Goal: Information Seeking & Learning: Learn about a topic

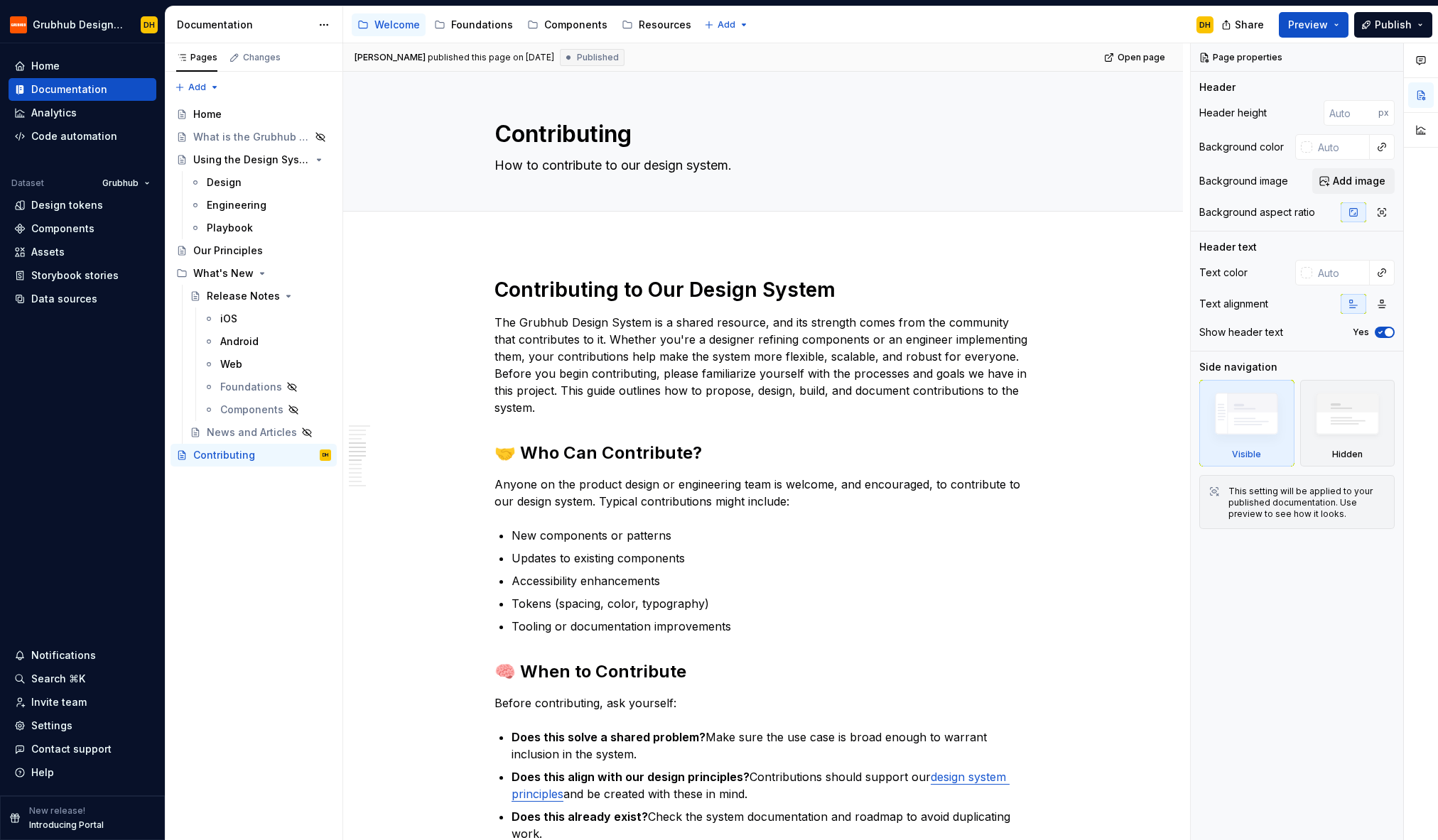
scroll to position [1109, 0]
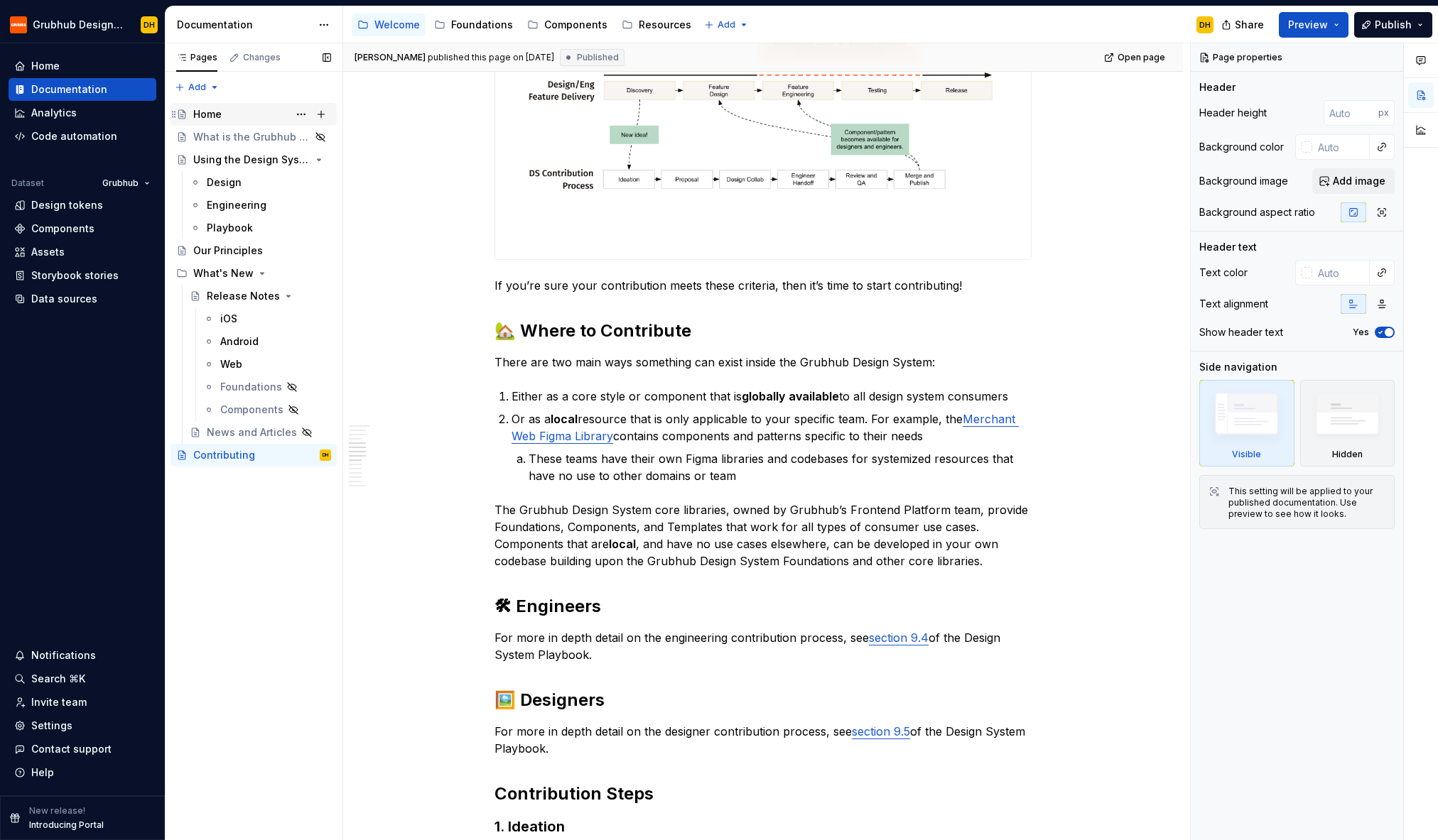
click at [202, 113] on div "Home" at bounding box center [208, 114] width 29 height 14
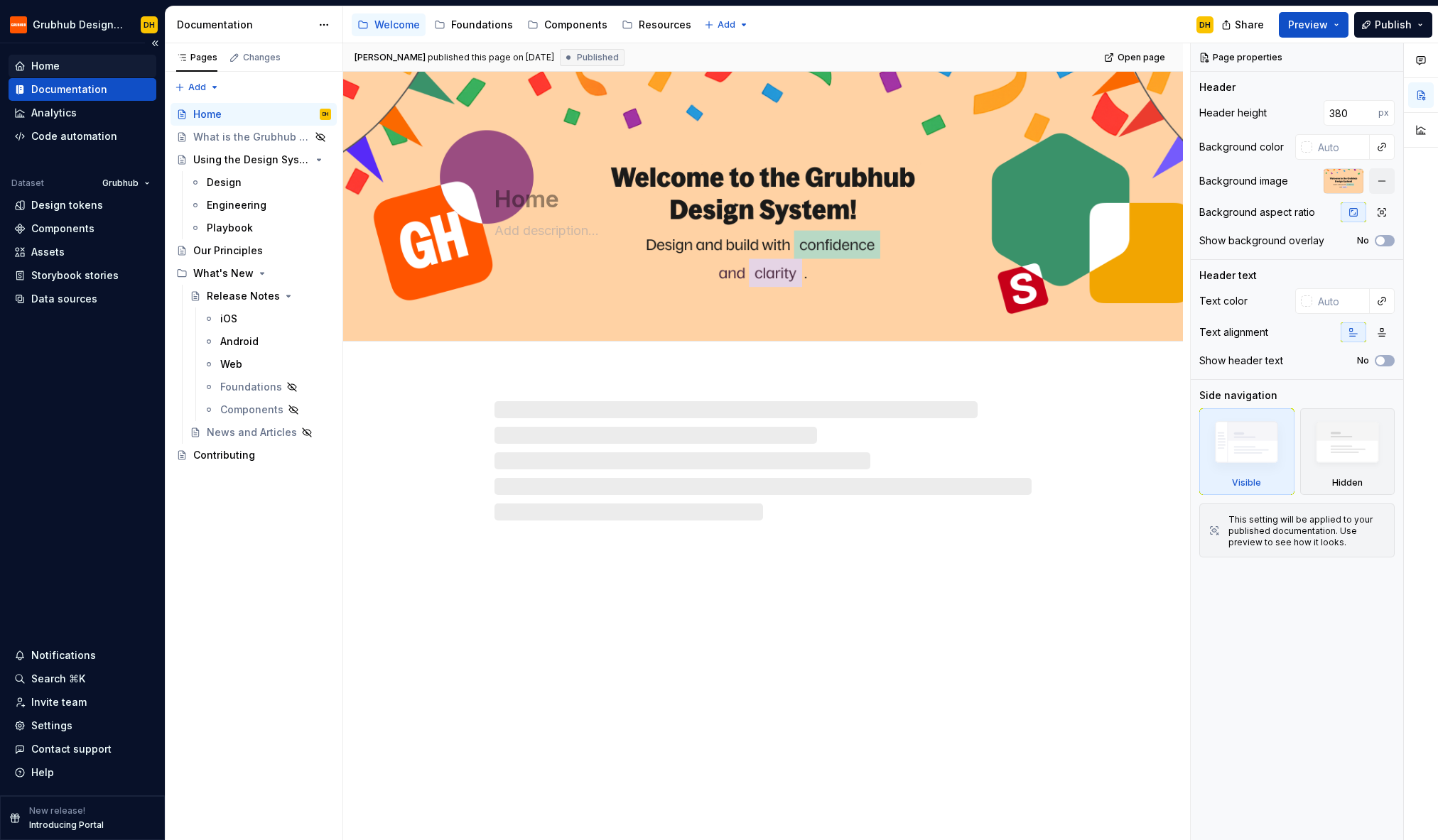
click at [72, 67] on div "Home" at bounding box center [82, 66] width 136 height 14
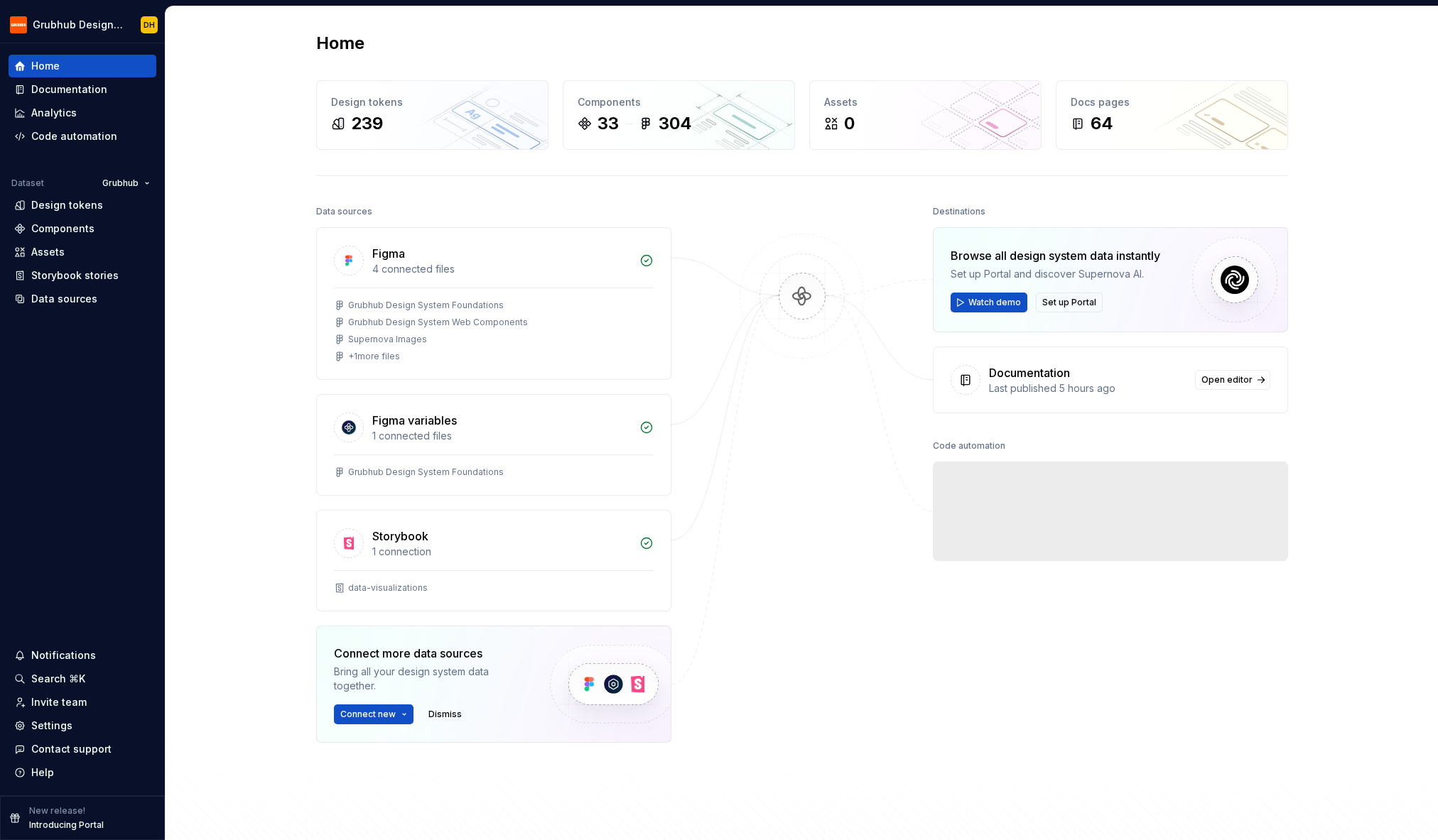
drag, startPoint x: 245, startPoint y: 220, endPoint x: 234, endPoint y: 152, distance: 68.9
click at [234, 152] on div "Home Design tokens 239 Components 33 304 Assets 0 Docs pages 64 Data sources Fi…" at bounding box center [802, 451] width 1273 height 891
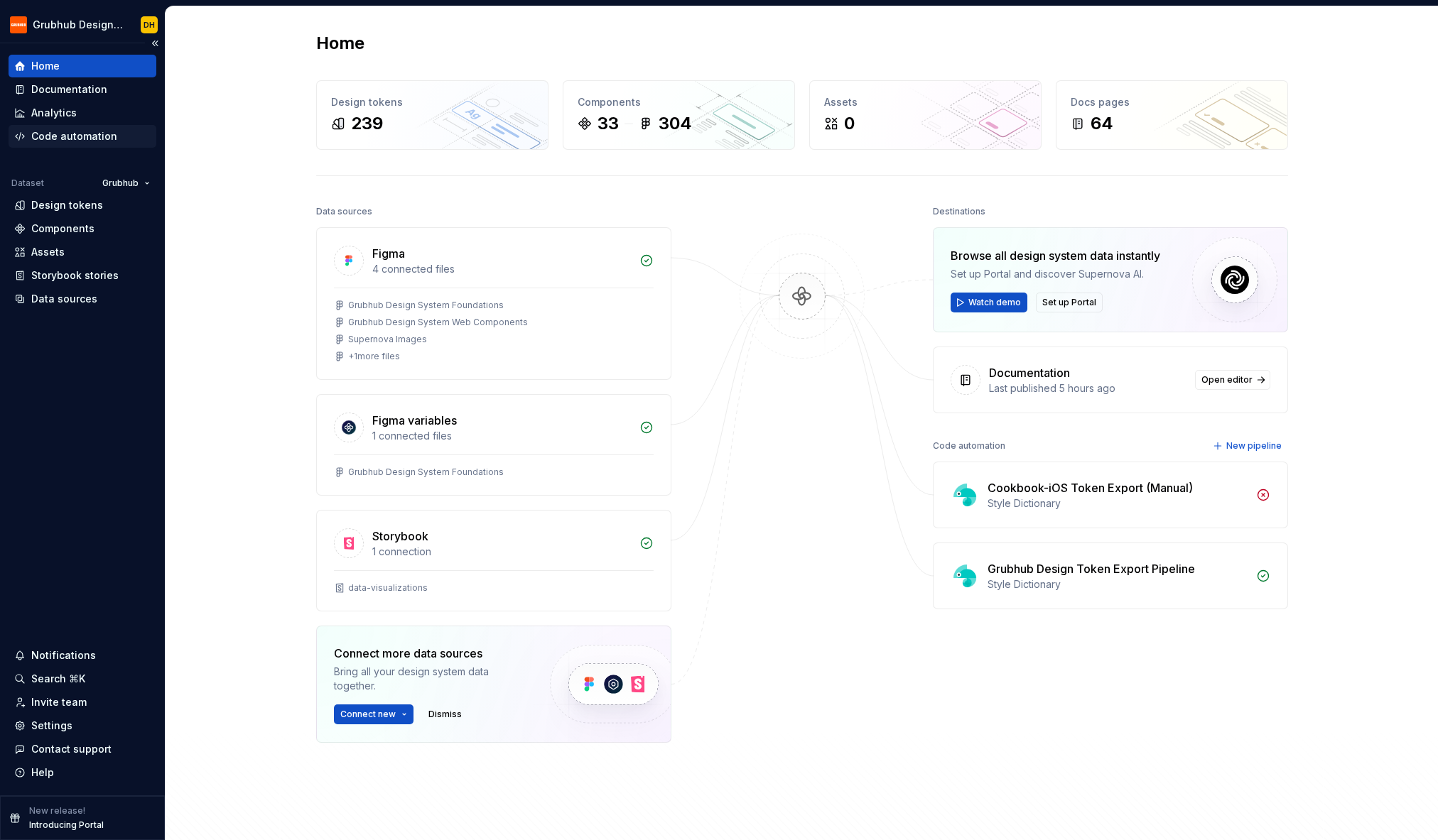
click at [33, 139] on div "Code automation" at bounding box center [74, 136] width 86 height 14
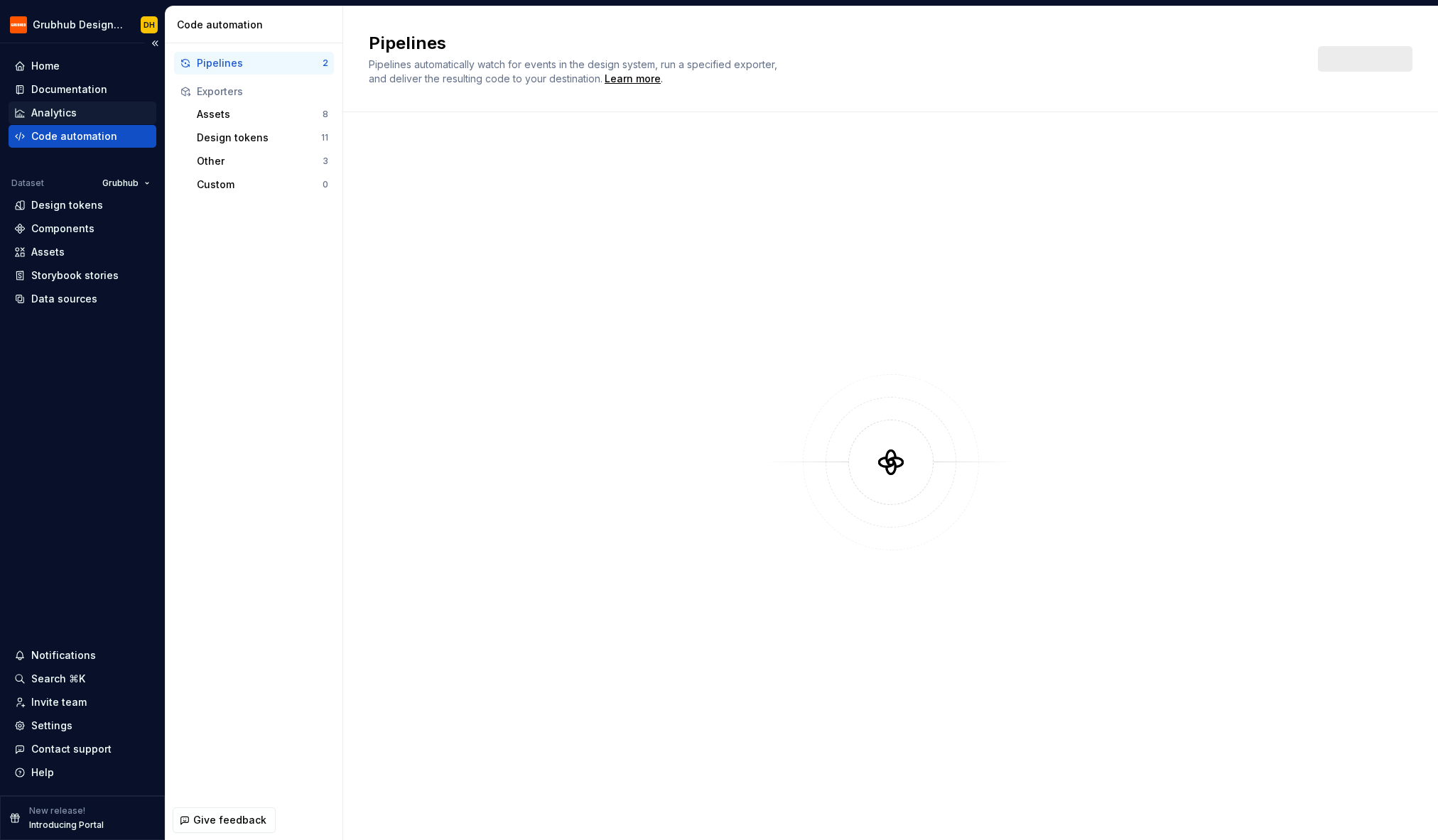
click at [42, 113] on div "Analytics" at bounding box center [54, 113] width 45 height 14
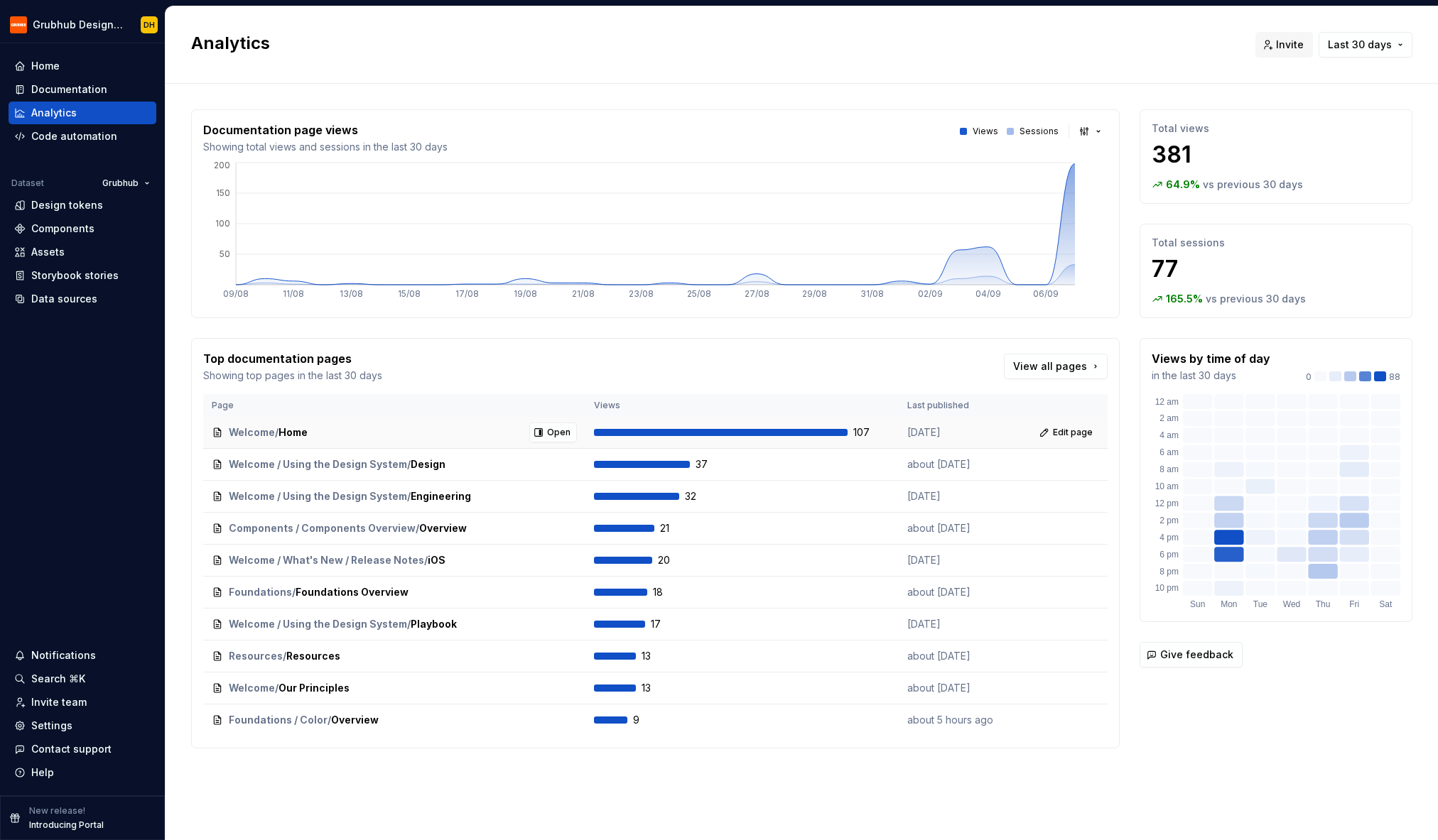
click at [347, 433] on div "Welcome / Home Open" at bounding box center [394, 432] width 365 height 20
click at [551, 433] on span "Open" at bounding box center [558, 432] width 23 height 11
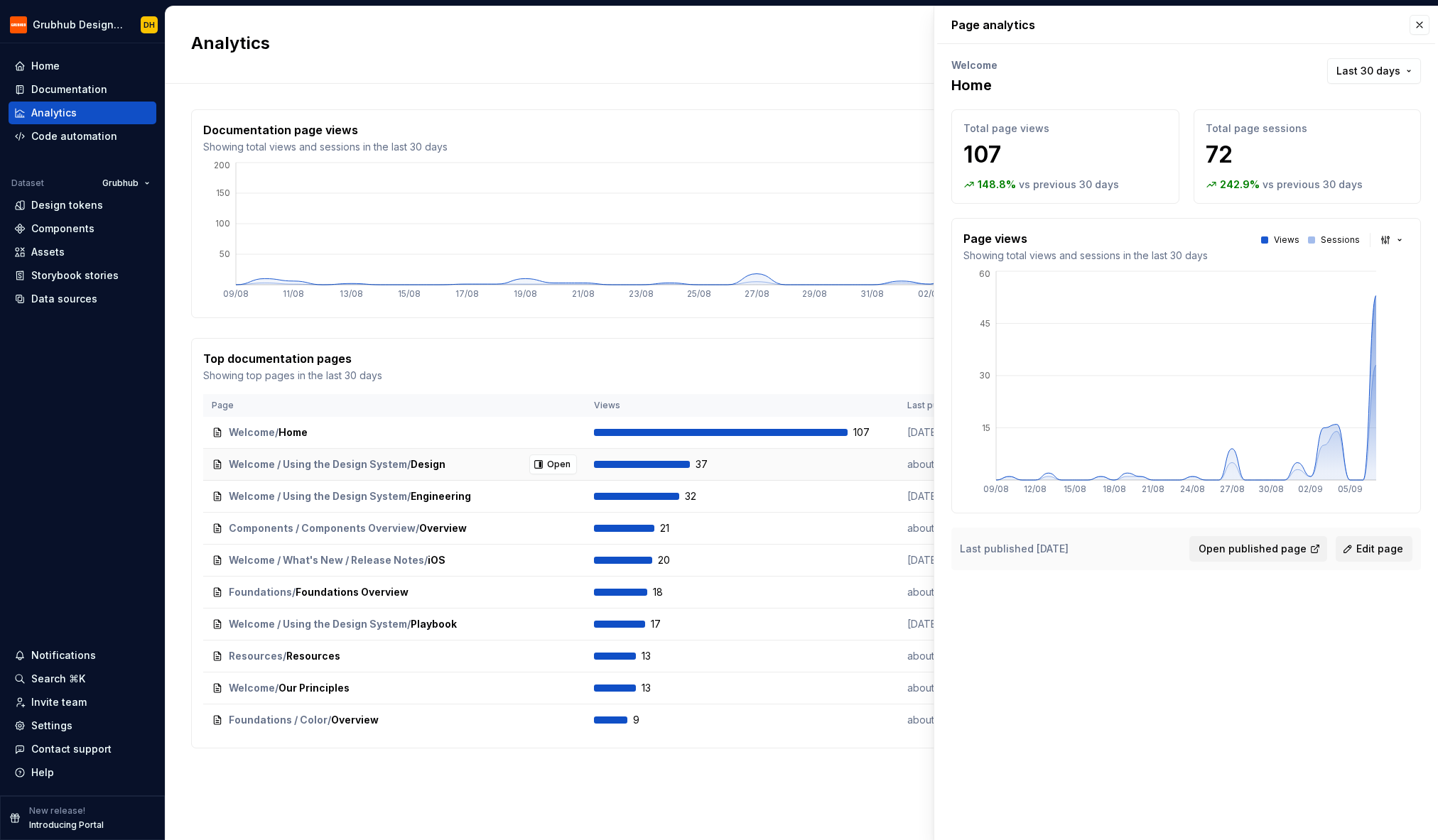
drag, startPoint x: 432, startPoint y: 474, endPoint x: 523, endPoint y: 464, distance: 91.5
click at [437, 474] on td "Welcome / Using the Design System / Design Open" at bounding box center [394, 465] width 382 height 32
click at [542, 462] on button "Open" at bounding box center [552, 465] width 48 height 20
click at [1414, 24] on button "button" at bounding box center [1419, 25] width 20 height 20
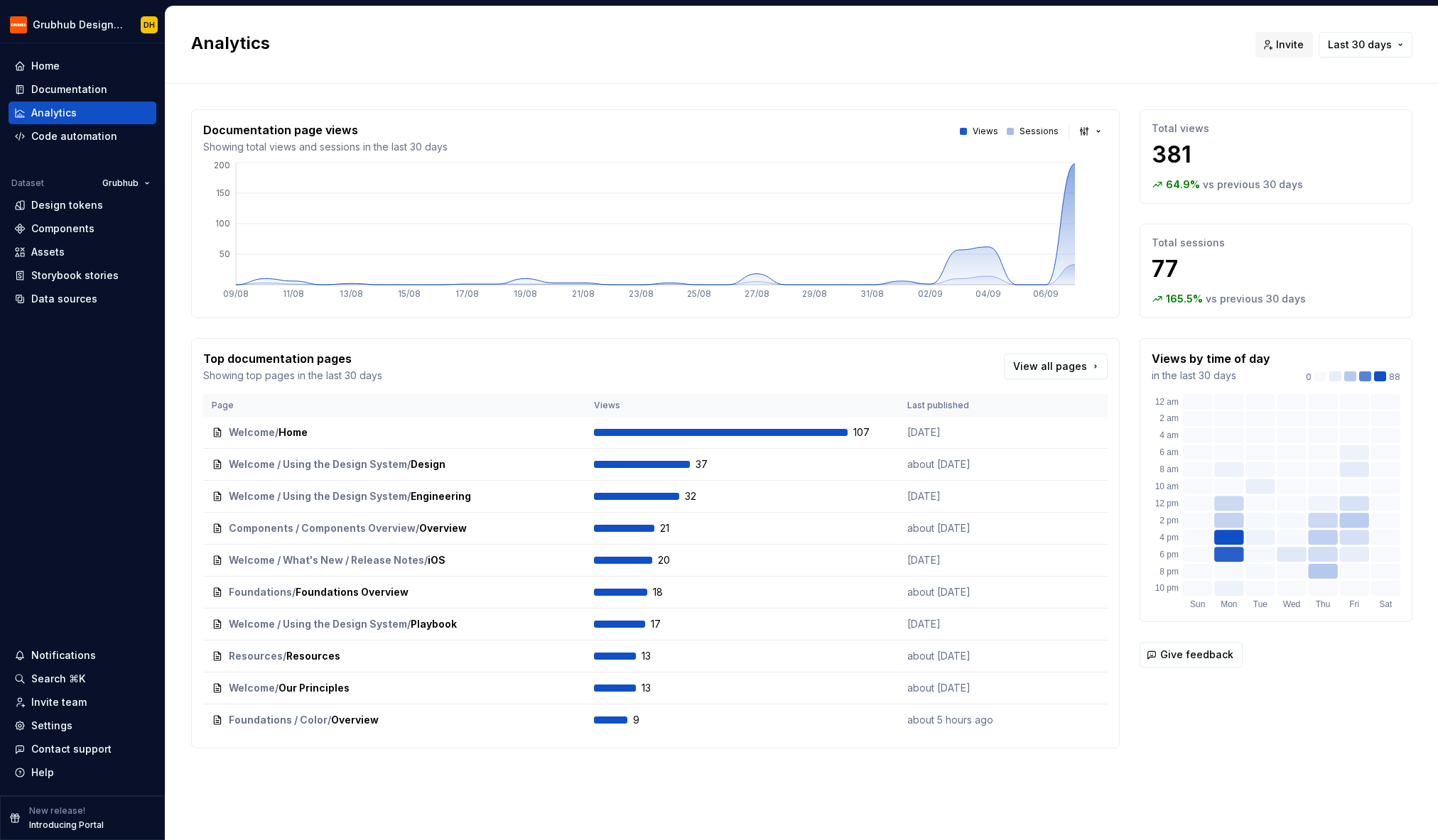
drag, startPoint x: 830, startPoint y: 87, endPoint x: 794, endPoint y: 71, distance: 39.4
click at [786, 76] on div "Analytics Invite Last 30 days Documentation page views Showing total views and …" at bounding box center [802, 423] width 1273 height 834
drag, startPoint x: 865, startPoint y: 64, endPoint x: 824, endPoint y: 61, distance: 41.1
click at [824, 61] on div "Analytics Invite Last 30 days" at bounding box center [802, 45] width 1273 height 77
click at [79, 92] on div "Documentation" at bounding box center [69, 89] width 76 height 14
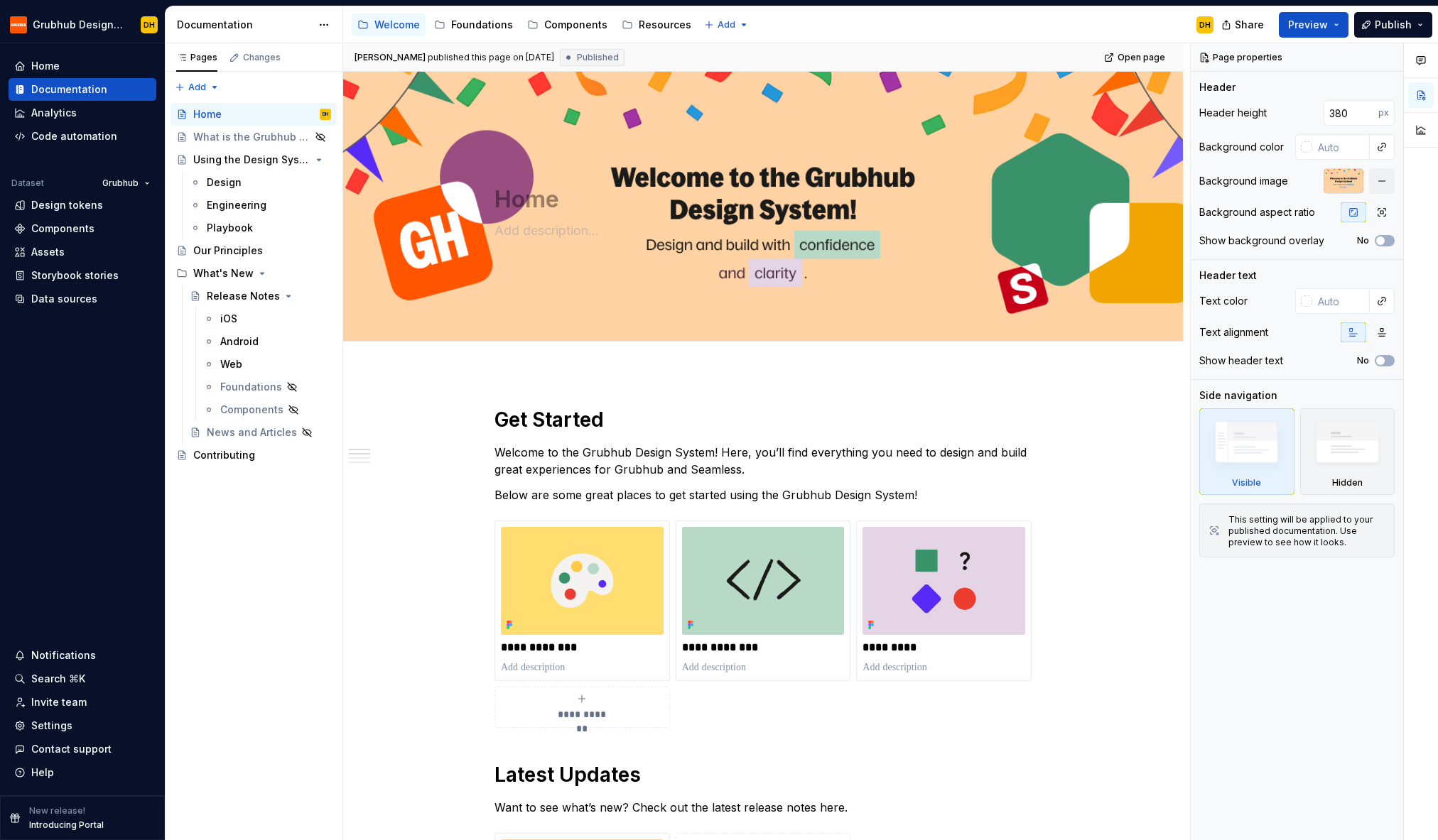
click at [814, 24] on div "Accessibility guide for tree Page tree. Navigate the tree with the arrow keys. …" at bounding box center [784, 24] width 882 height 37
click at [1248, 590] on div "Page properties Header Header height 380 px Background color Background image B…" at bounding box center [1297, 442] width 212 height 798
type textarea "*"
